Goal: Find contact information: Find contact information

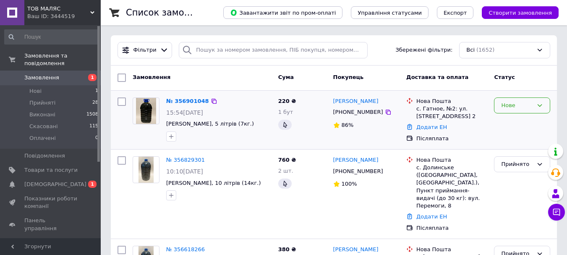
click at [508, 105] on div "Нове" at bounding box center [517, 105] width 32 height 9
click at [508, 121] on li "Прийнято" at bounding box center [521, 123] width 55 height 16
drag, startPoint x: 388, startPoint y: 103, endPoint x: 332, endPoint y: 102, distance: 55.4
click at [332, 102] on div "[PERSON_NAME]" at bounding box center [366, 102] width 68 height 10
copy link "[PERSON_NAME]"
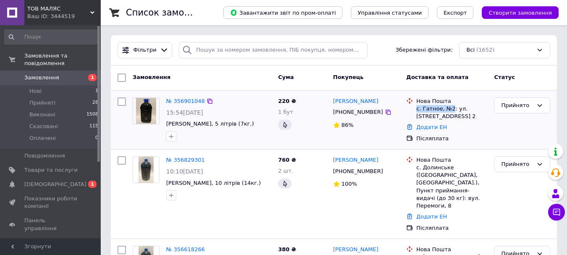
drag, startPoint x: 449, startPoint y: 111, endPoint x: 415, endPoint y: 110, distance: 34.0
click at [415, 110] on div "Нова Пошта с. Гатное, №2: ул. [STREET_ADDRESS] 2" at bounding box center [452, 108] width 74 height 23
copy div "с. Гатное, №2"
click at [350, 116] on div "[PHONE_NUMBER]" at bounding box center [358, 112] width 53 height 11
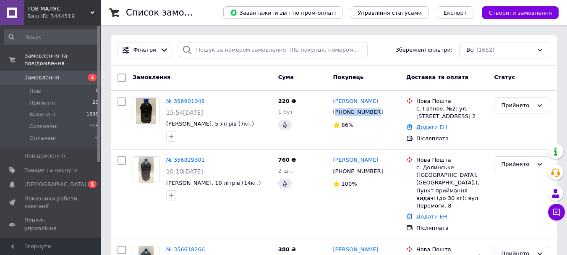
copy div "380962583417"
